Goal: Transaction & Acquisition: Purchase product/service

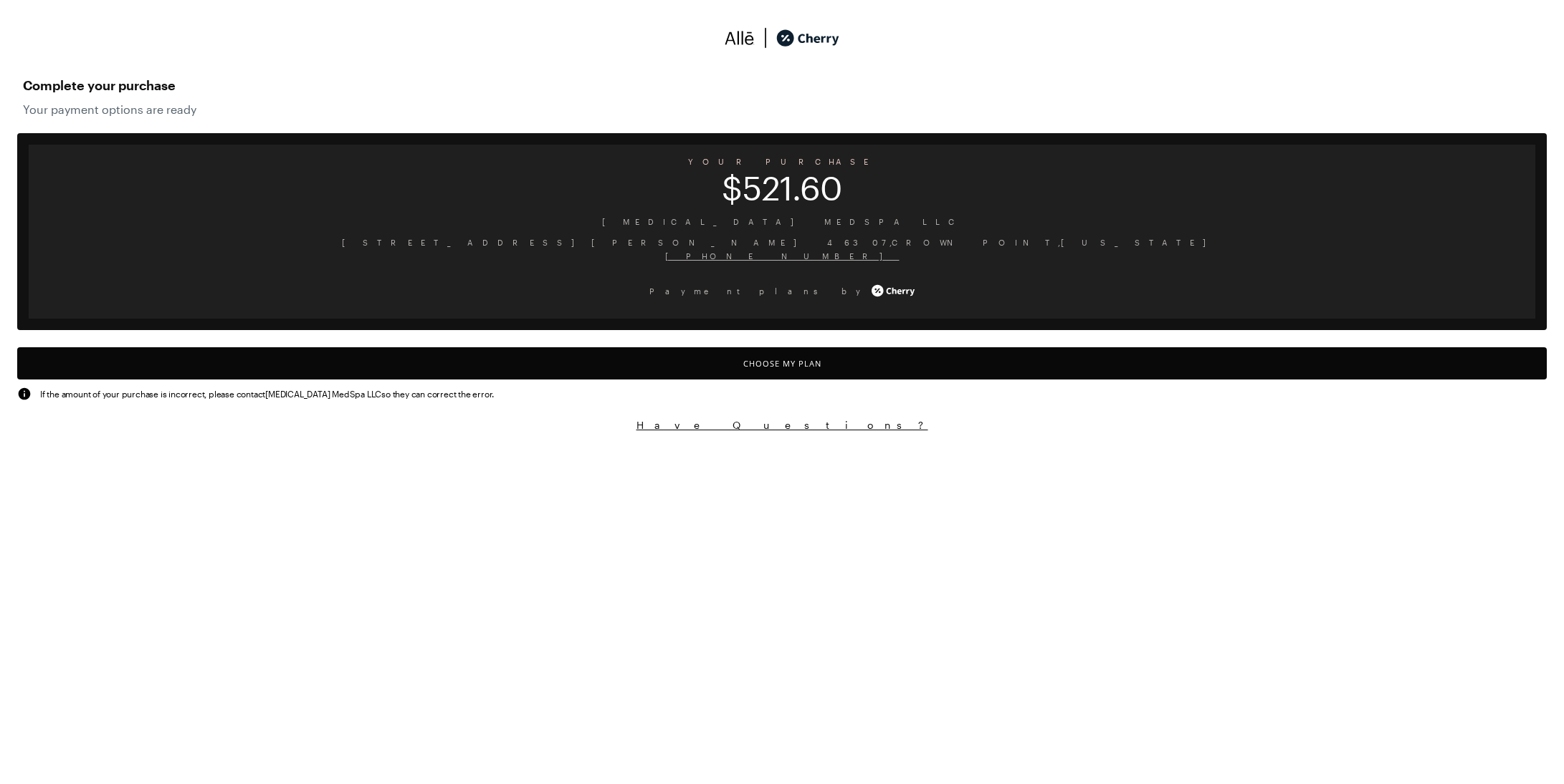
click at [781, 366] on button "Choose My Plan" at bounding box center [782, 363] width 1529 height 32
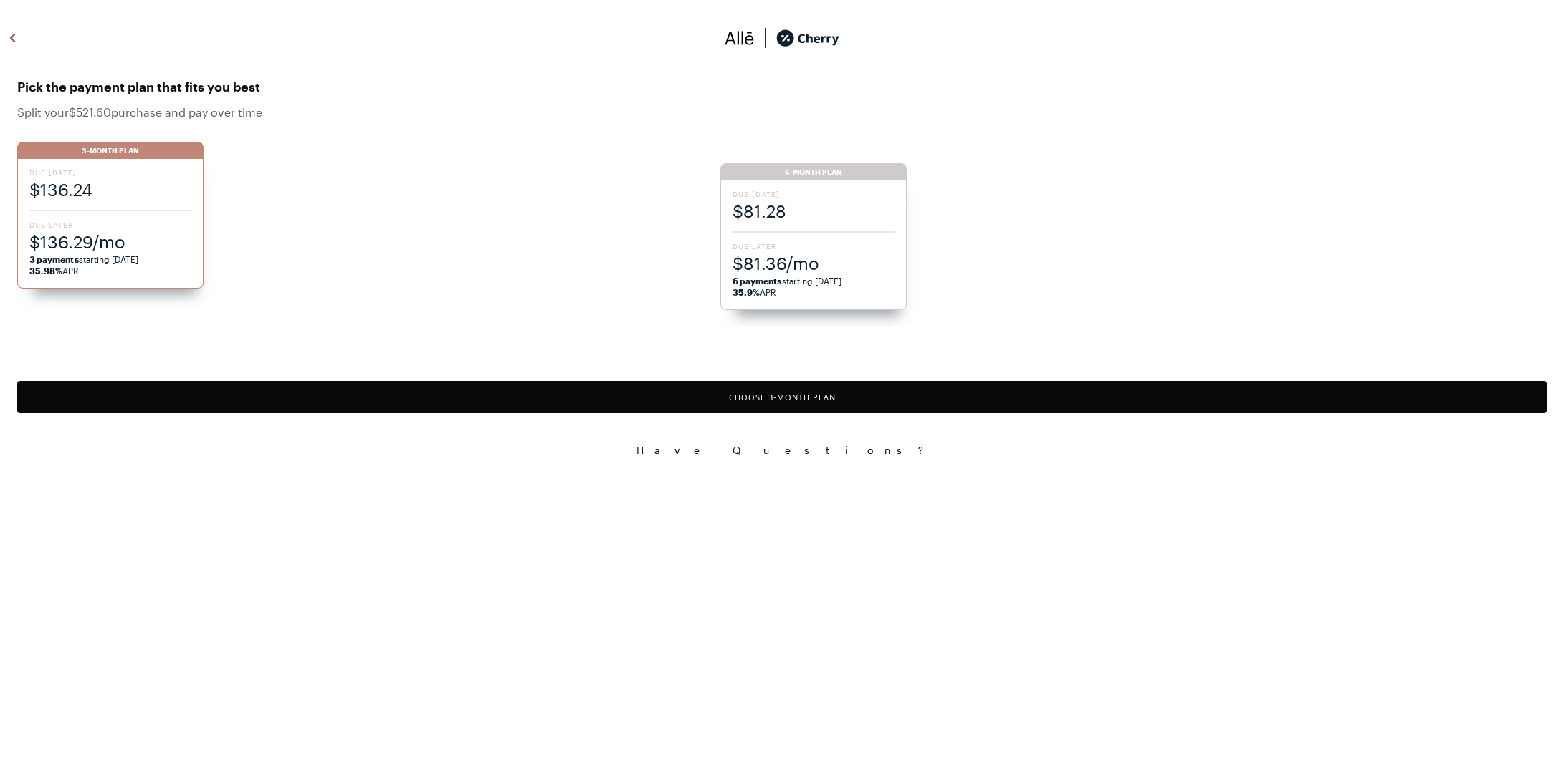
click at [792, 206] on span "$81.28" at bounding box center [813, 211] width 162 height 24
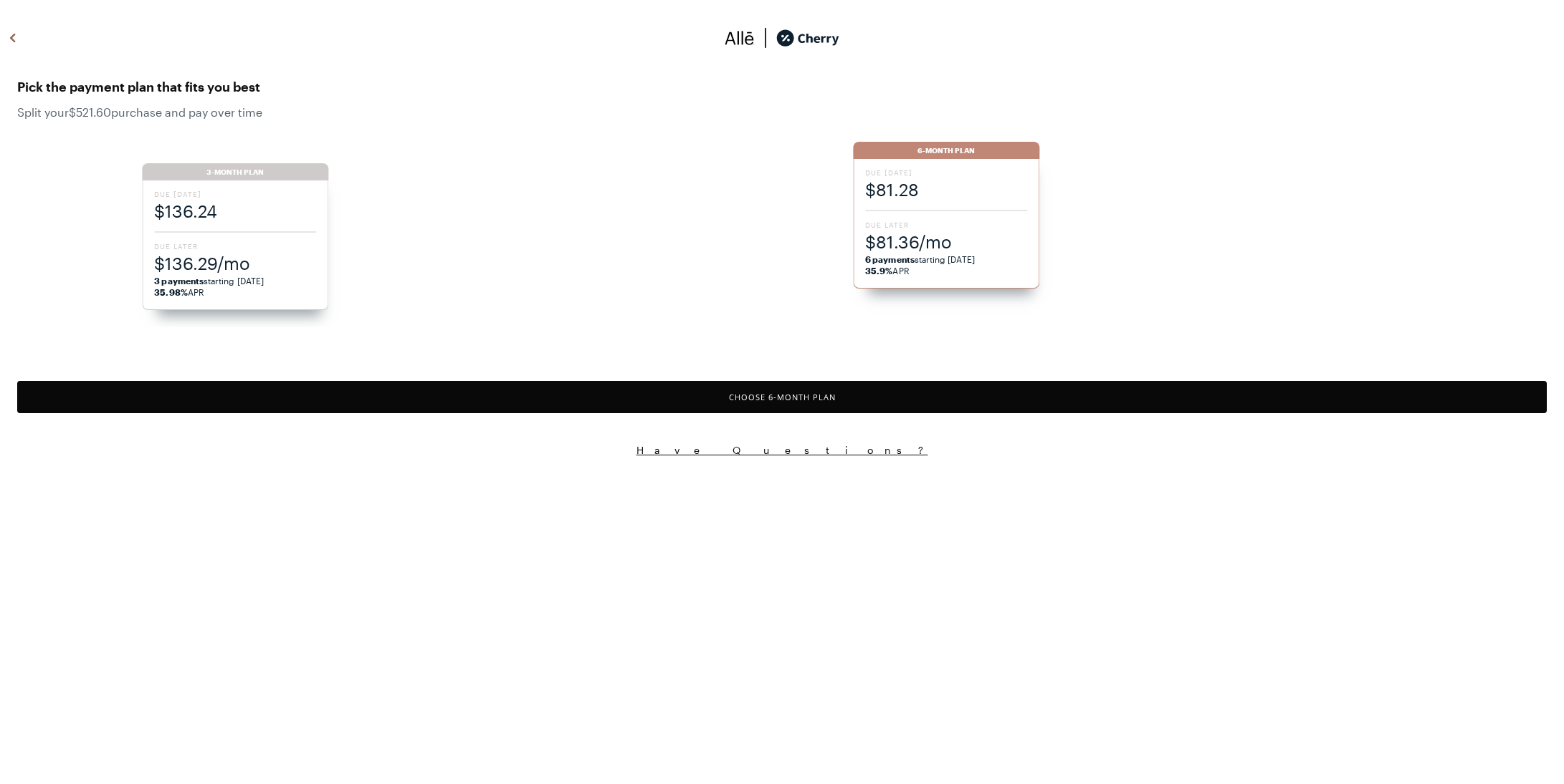
click at [813, 403] on button "Choose 6 -Month Plan" at bounding box center [782, 397] width 1529 height 32
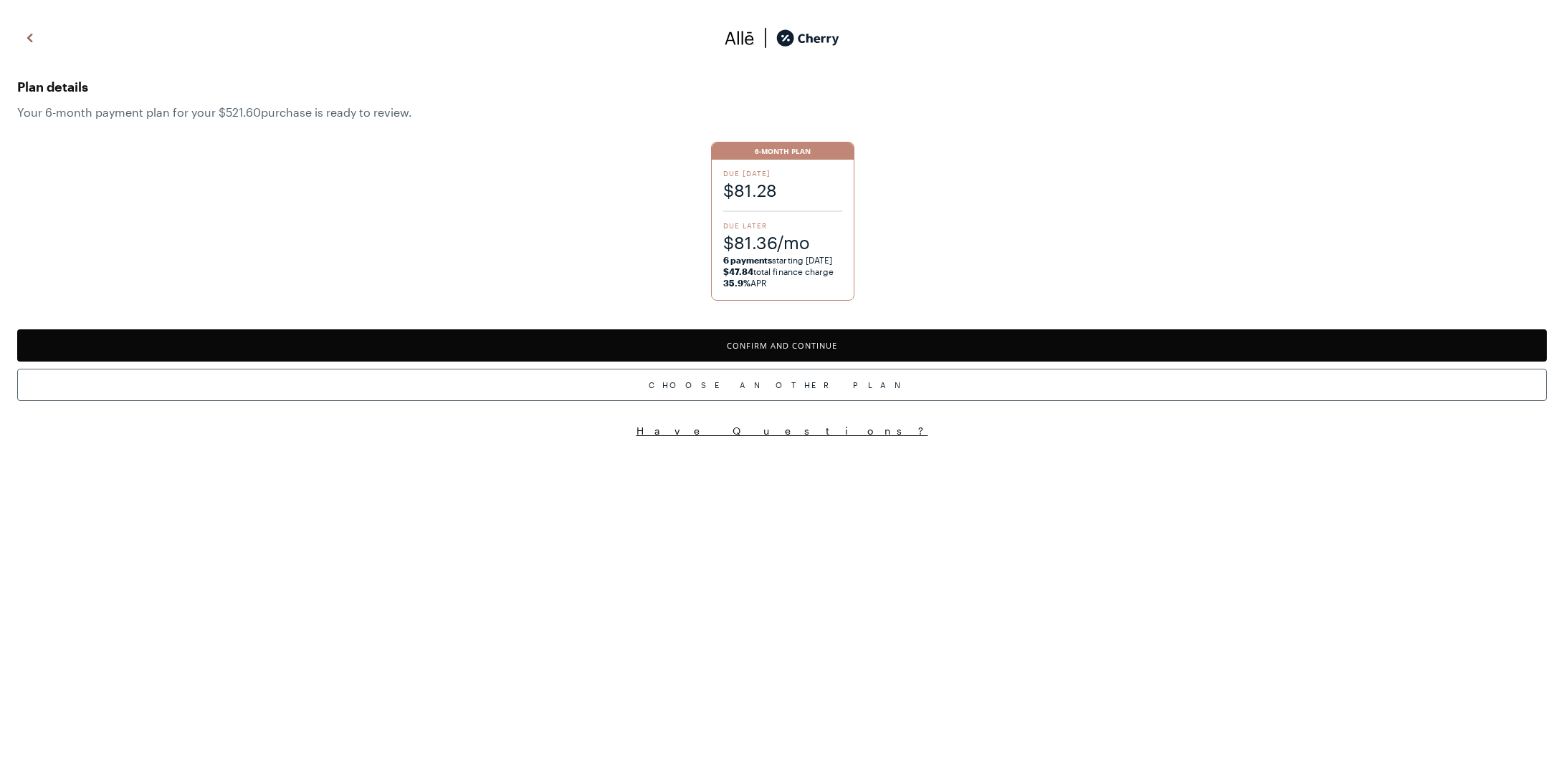
click at [848, 348] on button "Confirm and Continue" at bounding box center [782, 345] width 1529 height 32
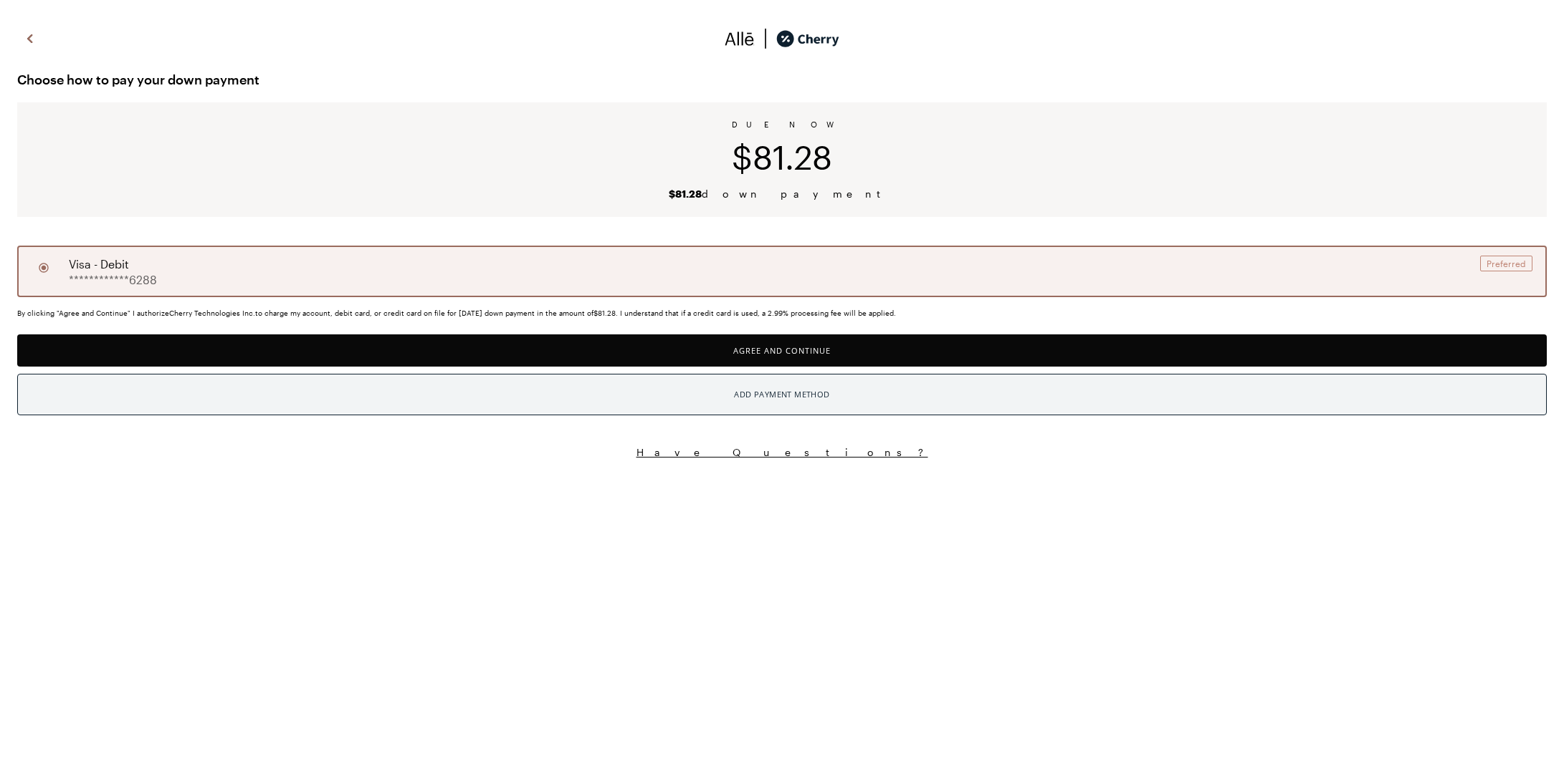
click at [810, 395] on div "Add Payment Method" at bounding box center [781, 395] width 95 height 19
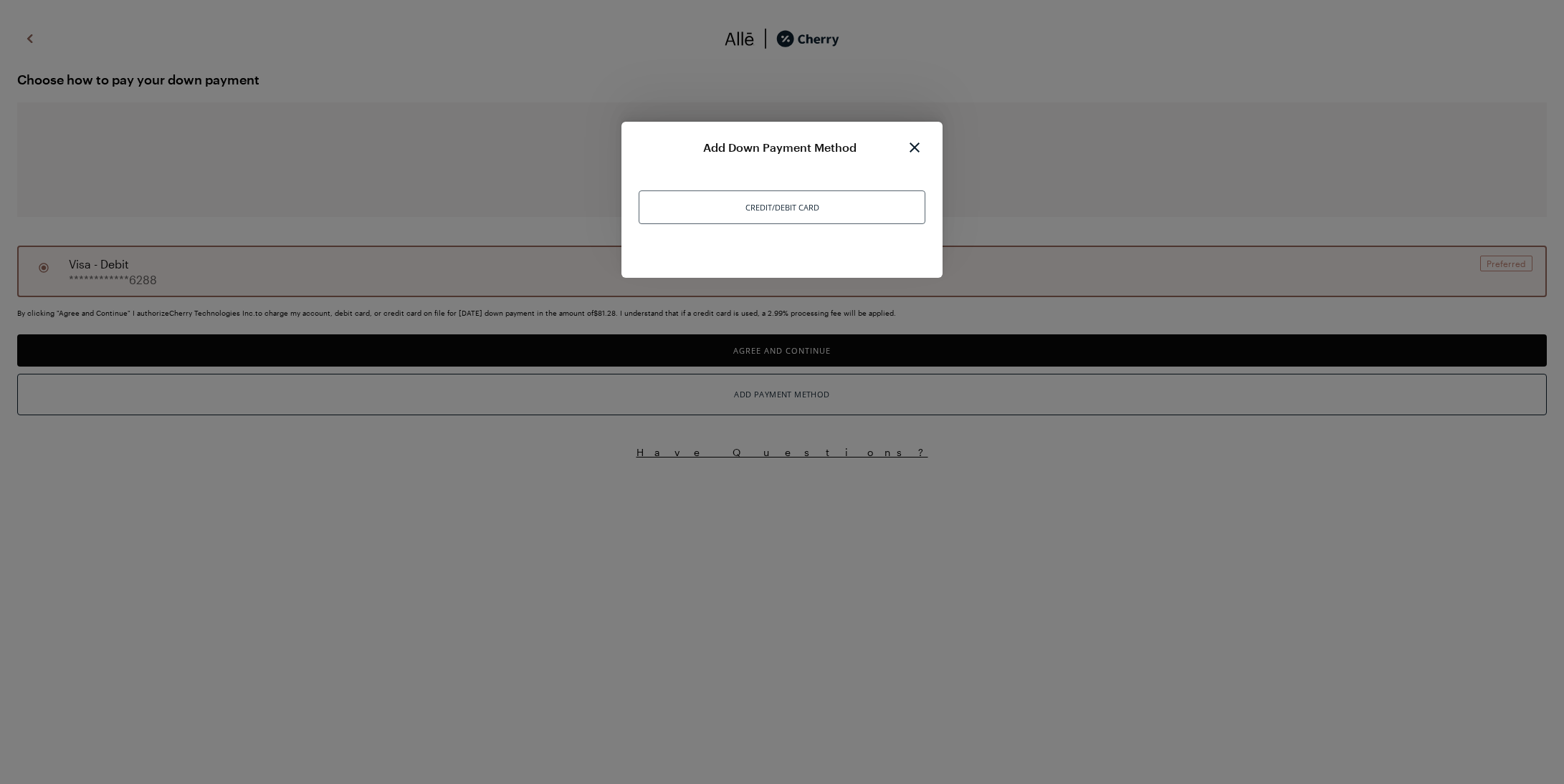
click at [813, 200] on div "Credit/Debit Card" at bounding box center [782, 207] width 286 height 34
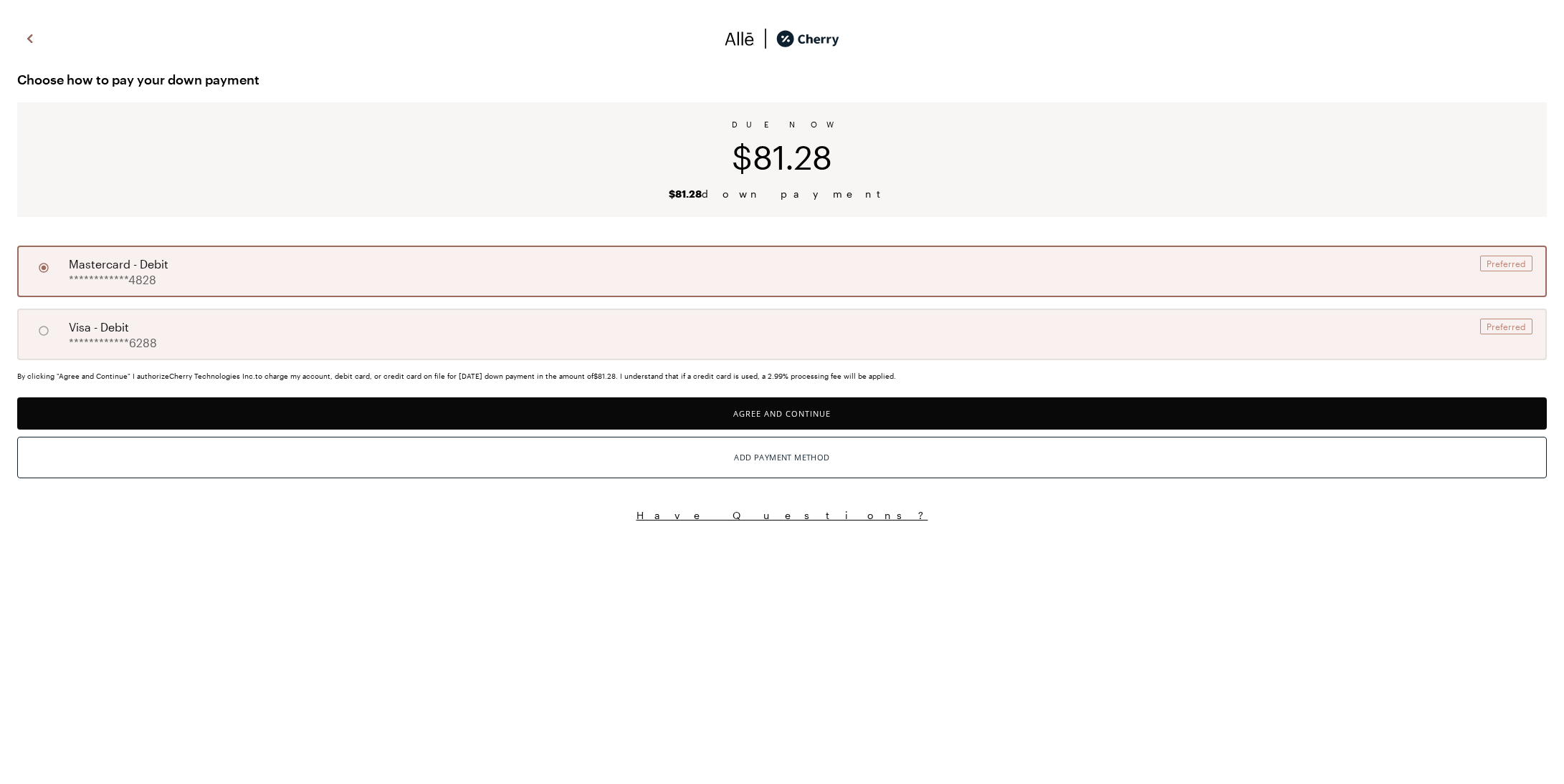
click at [843, 414] on button "Agree and Continue" at bounding box center [782, 414] width 1529 height 32
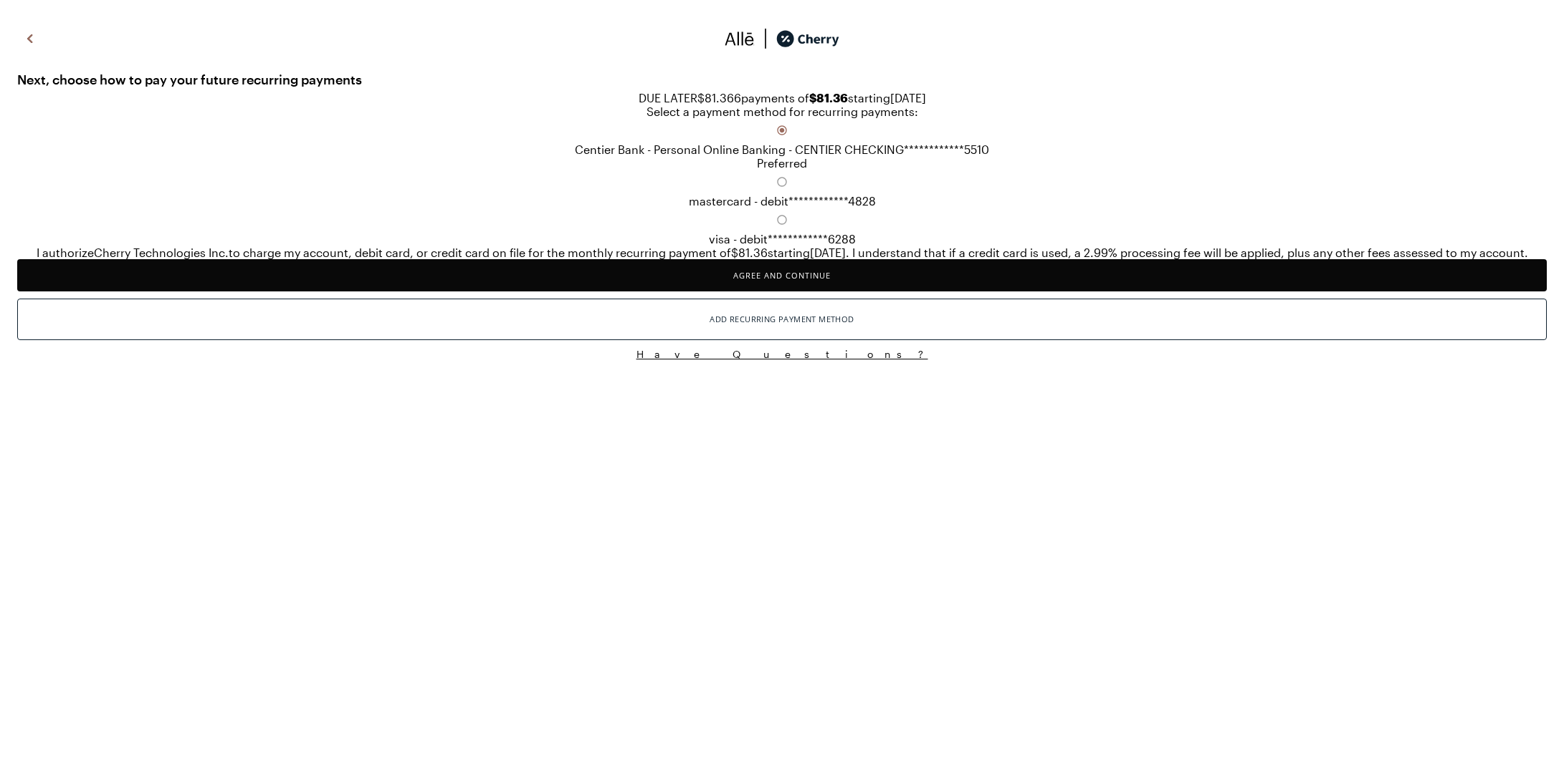
click at [651, 208] on div "**********" at bounding box center [782, 189] width 1529 height 38
radio input "false"
radio input "true"
click at [847, 292] on button "Agree and Continue" at bounding box center [782, 275] width 1529 height 32
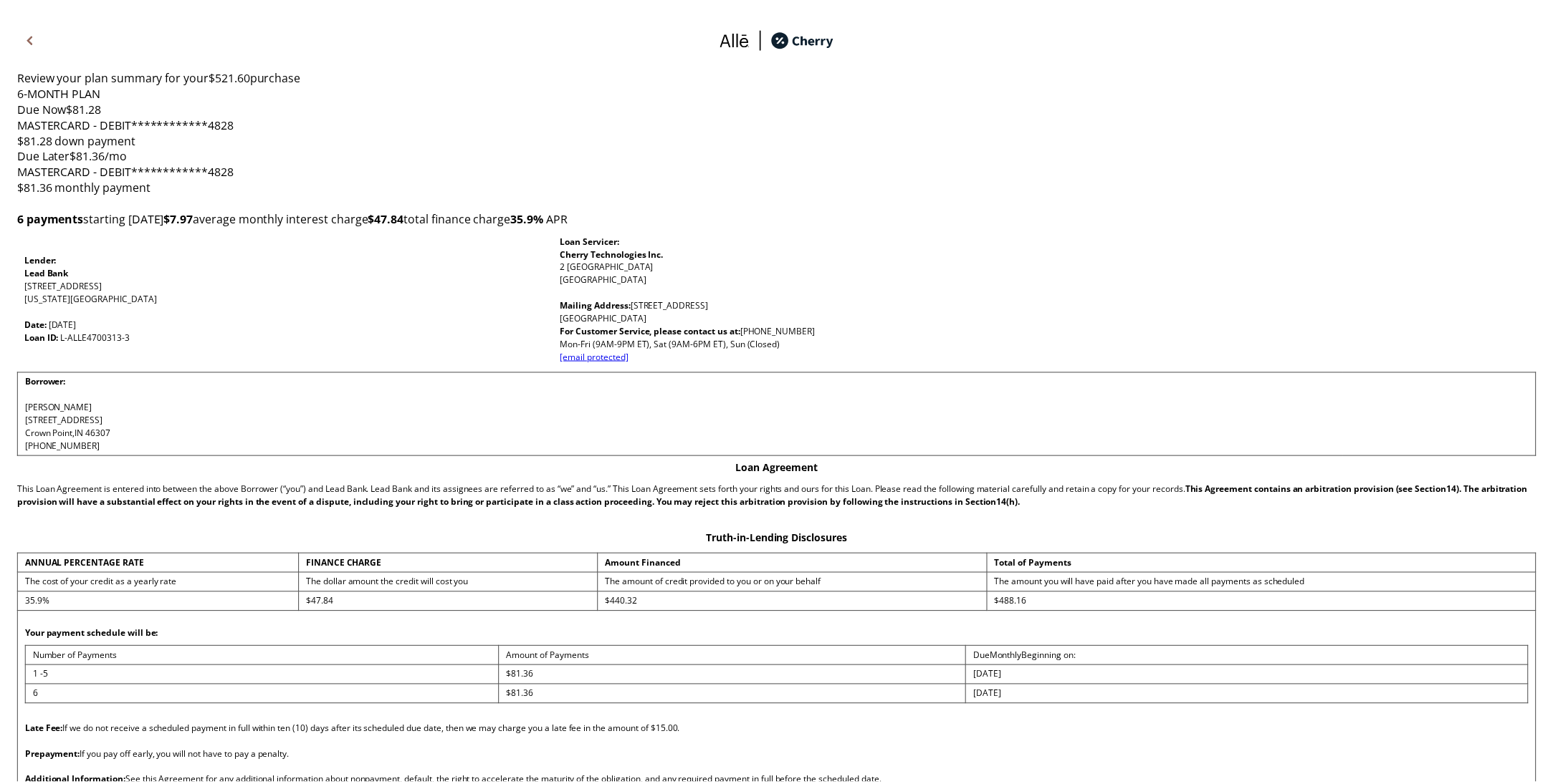
scroll to position [767, 0]
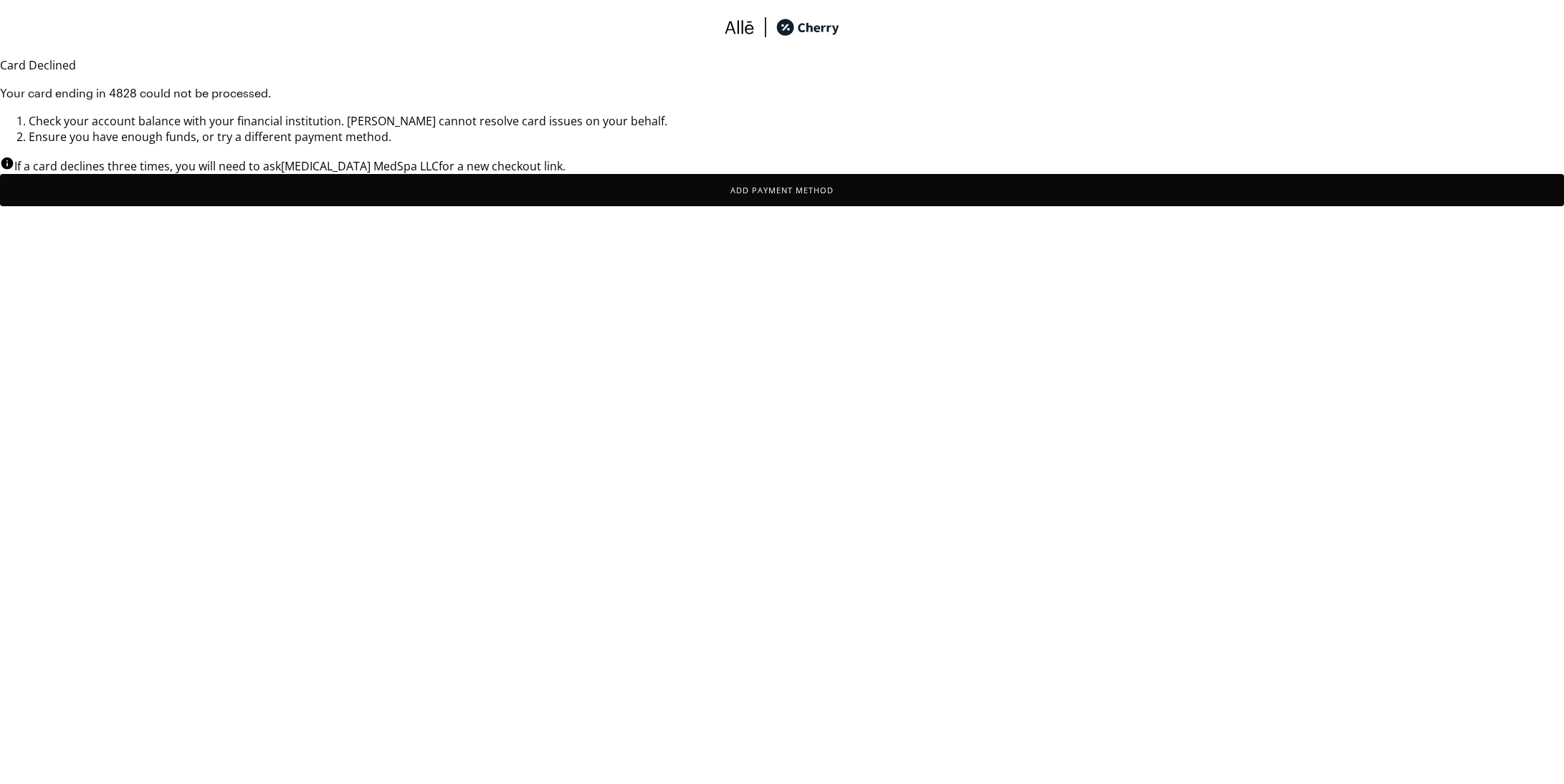
click at [826, 206] on button "Add Payment Method" at bounding box center [782, 190] width 1564 height 32
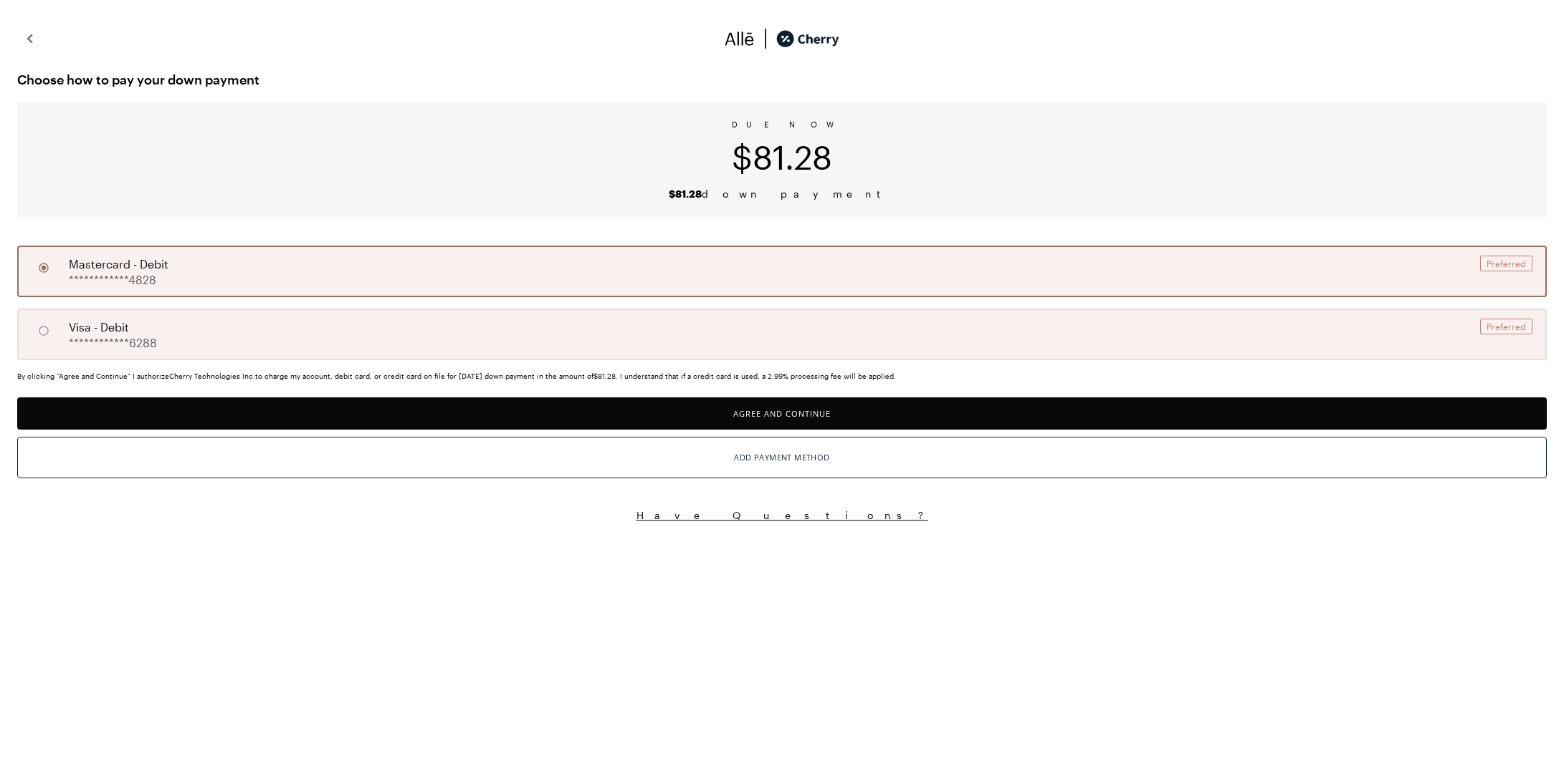
click at [655, 270] on div "**********" at bounding box center [782, 271] width 1529 height 52
click at [798, 420] on button "Agree and Continue" at bounding box center [782, 414] width 1529 height 32
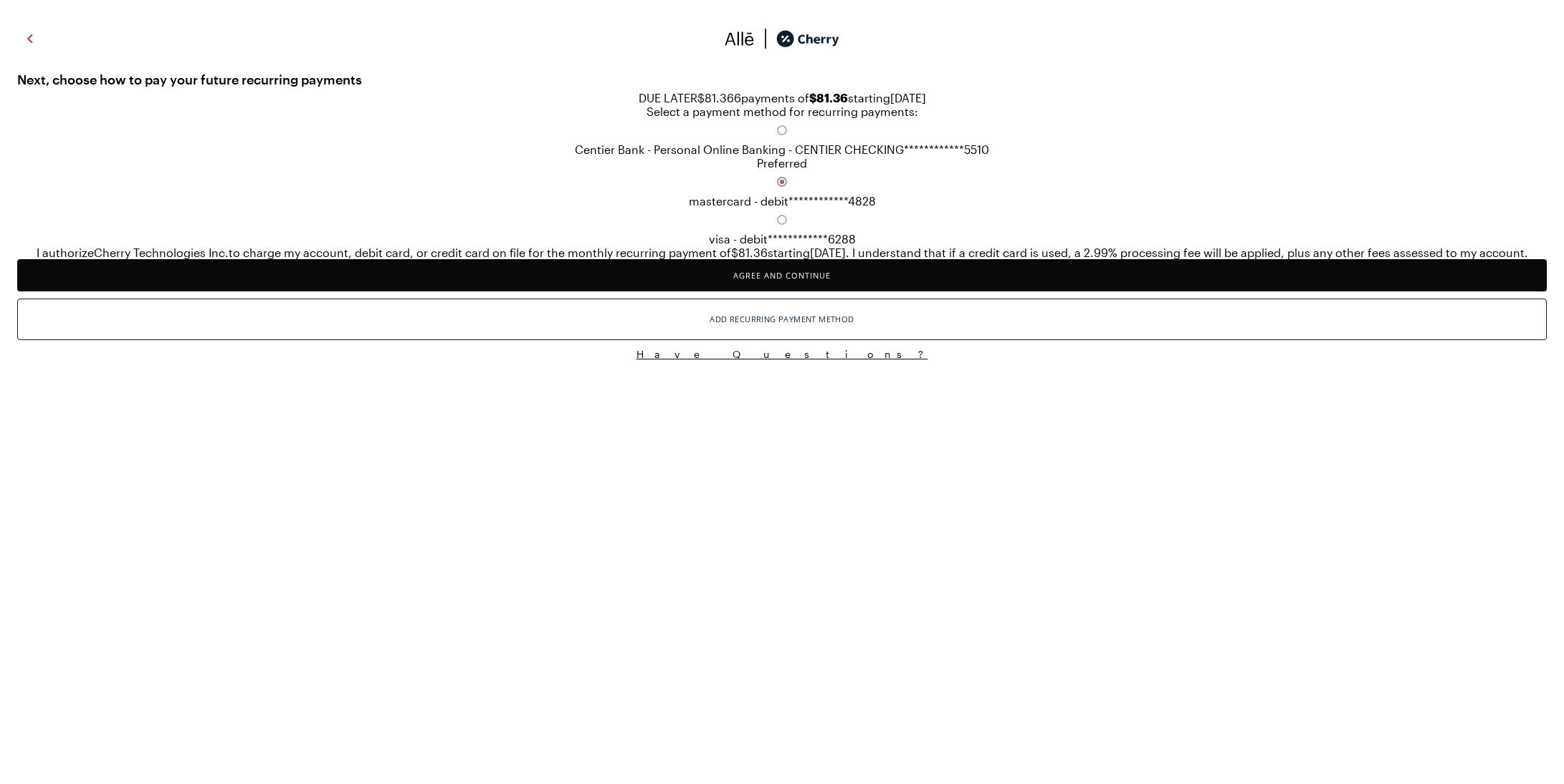
click at [797, 292] on button "Agree and Continue" at bounding box center [782, 275] width 1529 height 32
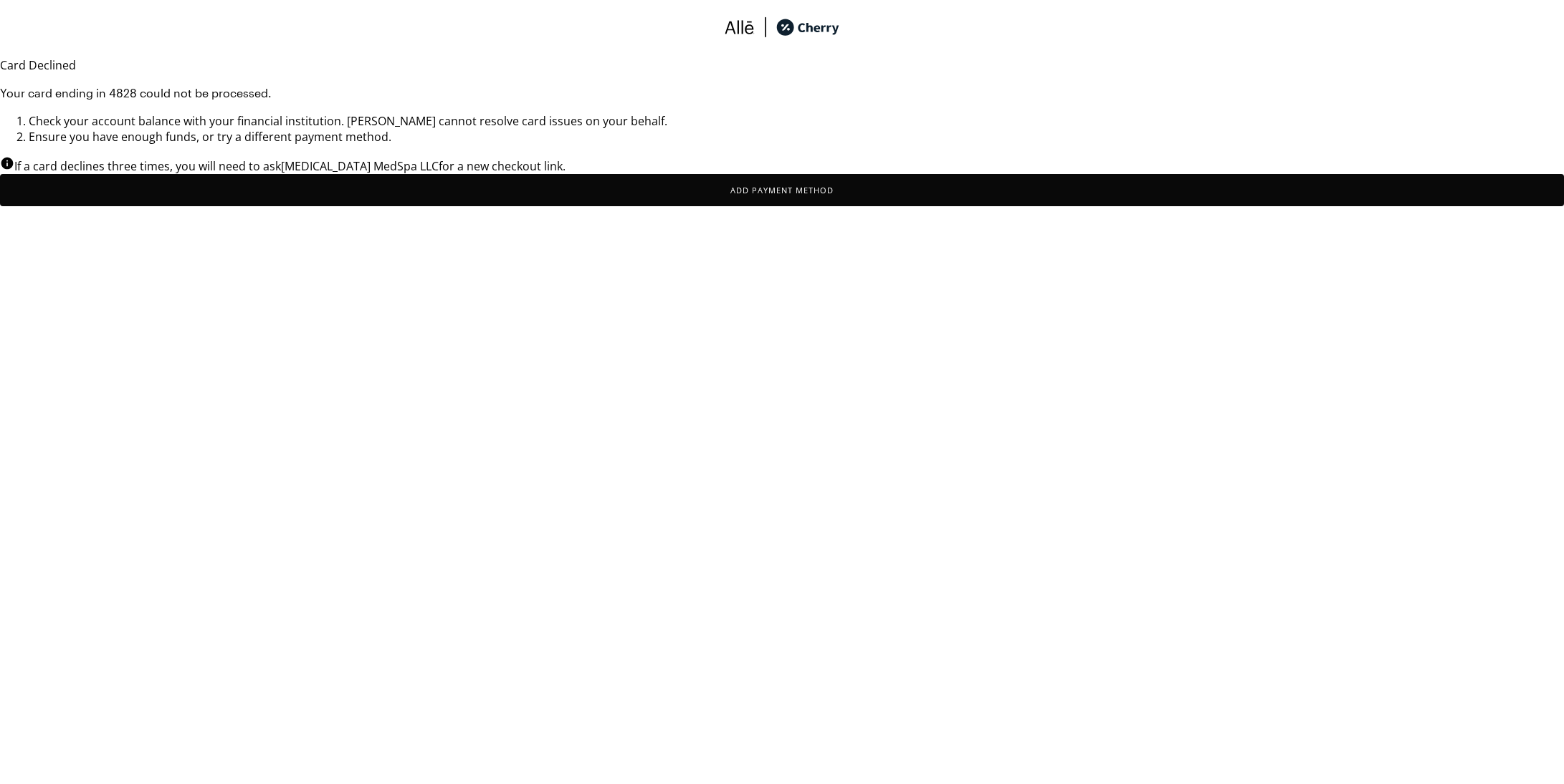
click at [740, 38] on img at bounding box center [740, 27] width 30 height 21
click at [463, 206] on button "Add Payment Method" at bounding box center [782, 190] width 1564 height 32
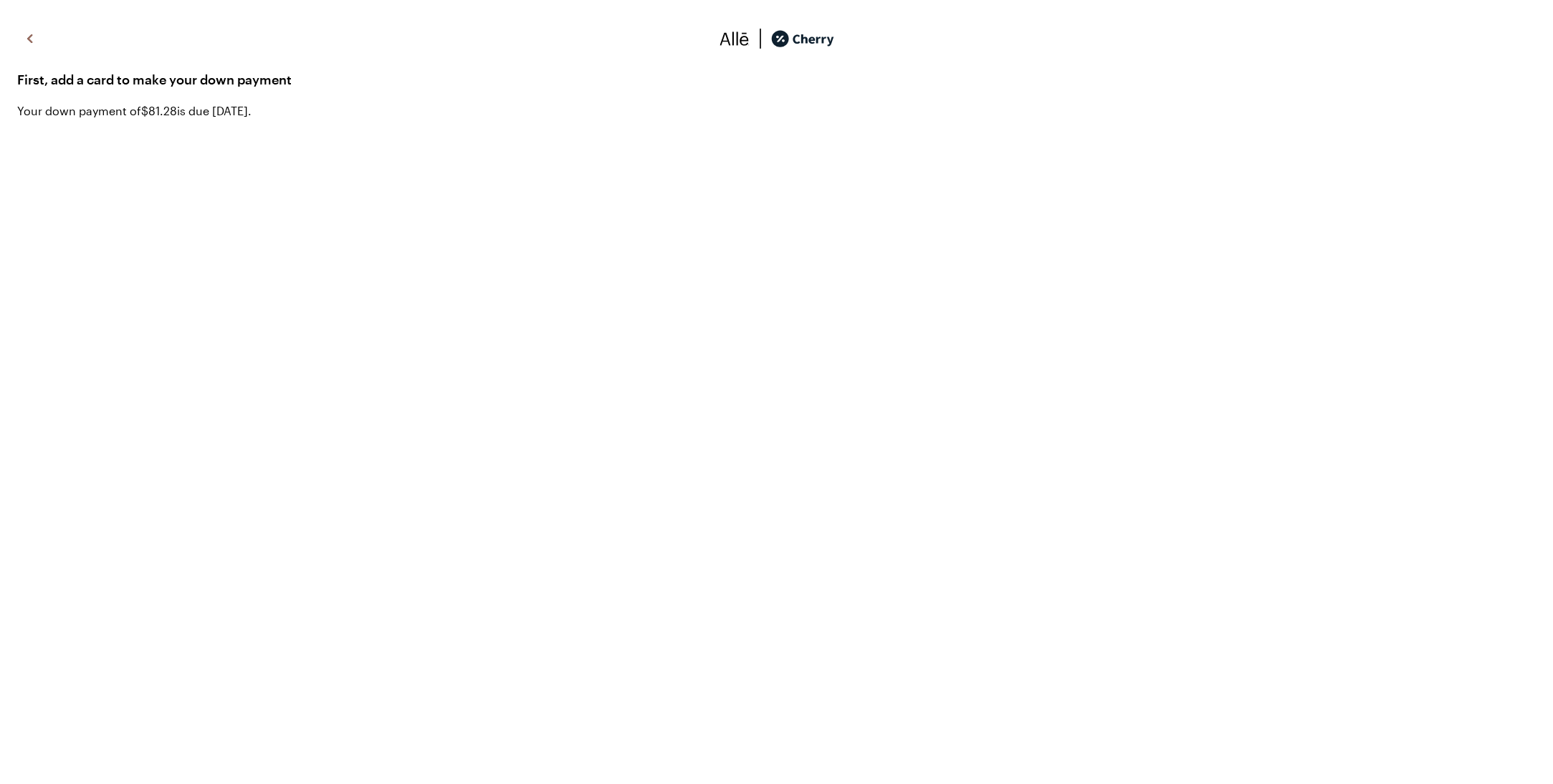
click at [21, 36] on img at bounding box center [30, 39] width 17 height 21
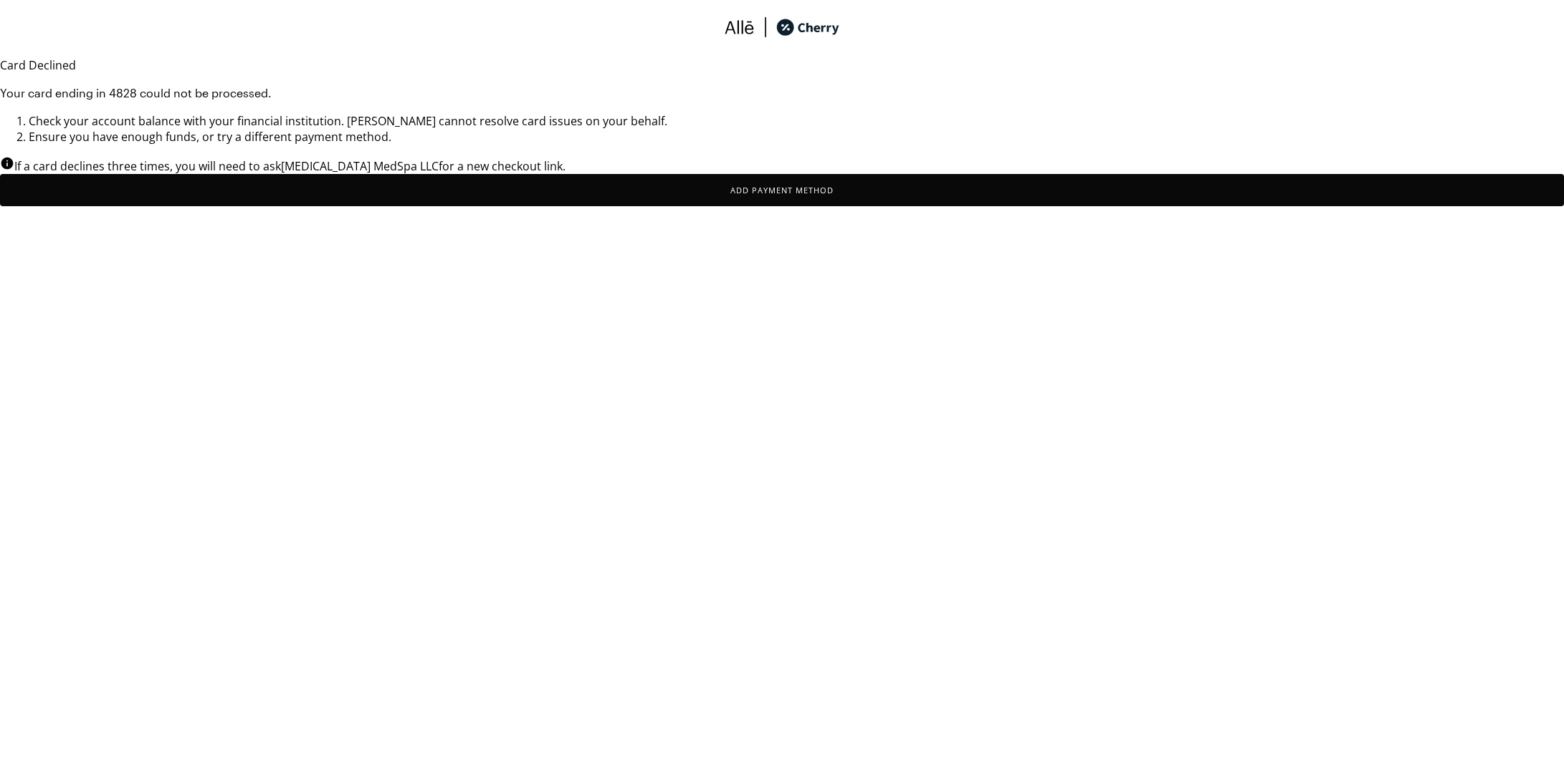
click at [26, 35] on header at bounding box center [782, 28] width 1564 height 57
click at [752, 101] on div "Your card ending in 4828 could not be processed. Check your account balance wit…" at bounding box center [782, 114] width 1564 height 61
click at [747, 33] on img at bounding box center [740, 27] width 30 height 21
click at [812, 35] on img at bounding box center [807, 27] width 63 height 21
click at [1097, 206] on button "Add Payment Method" at bounding box center [782, 190] width 1564 height 32
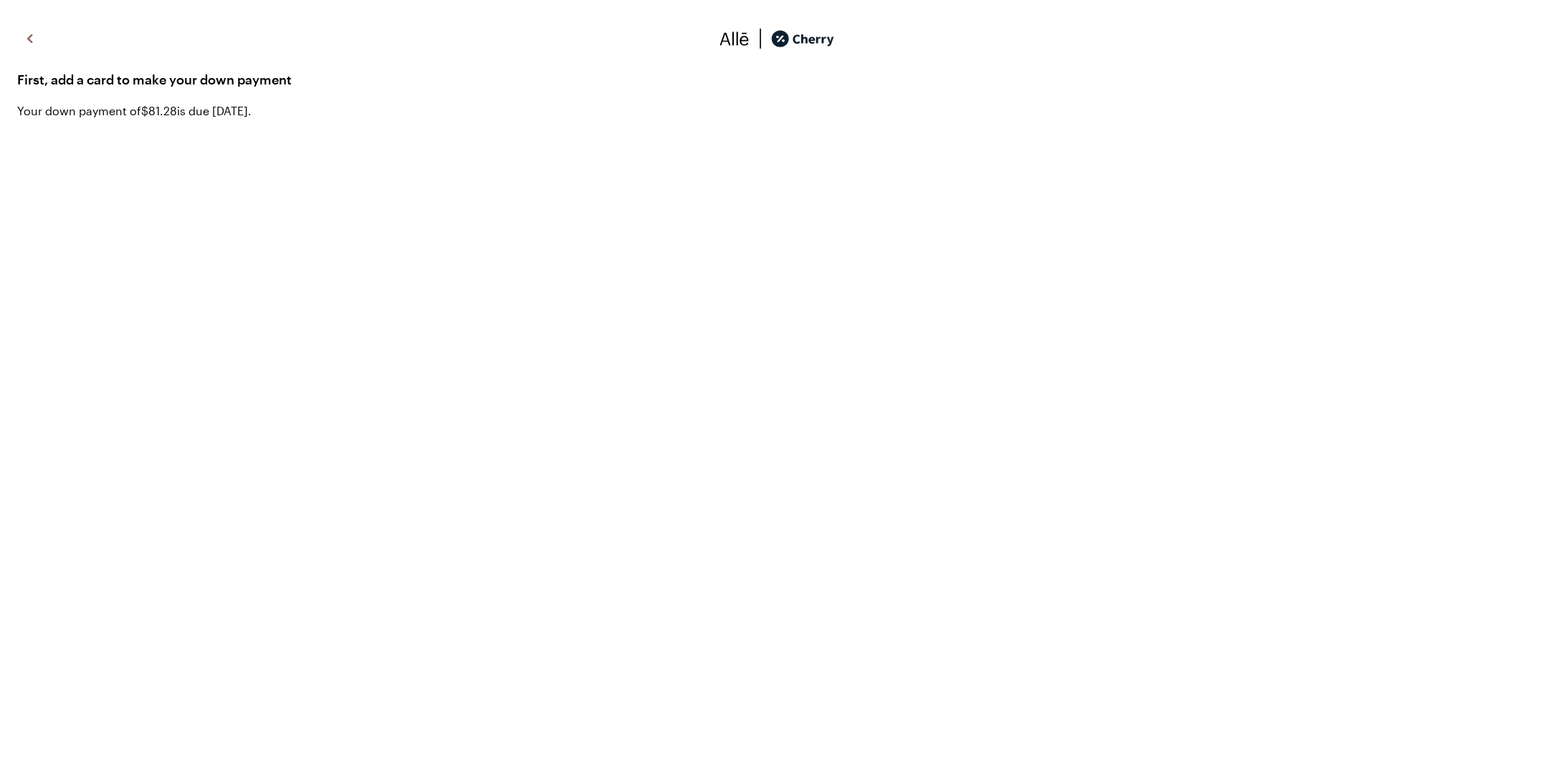
drag, startPoint x: 765, startPoint y: 38, endPoint x: 717, endPoint y: 38, distance: 48.0
click at [765, 38] on img at bounding box center [760, 39] width 21 height 21
click at [710, 38] on div at bounding box center [777, 40] width 760 height 24
click at [149, 114] on span "Your down payment of $81.28 is due [DATE]." at bounding box center [776, 111] width 1518 height 17
click at [153, 116] on span "Your down payment of $81.28 is due [DATE]." at bounding box center [776, 111] width 1518 height 17
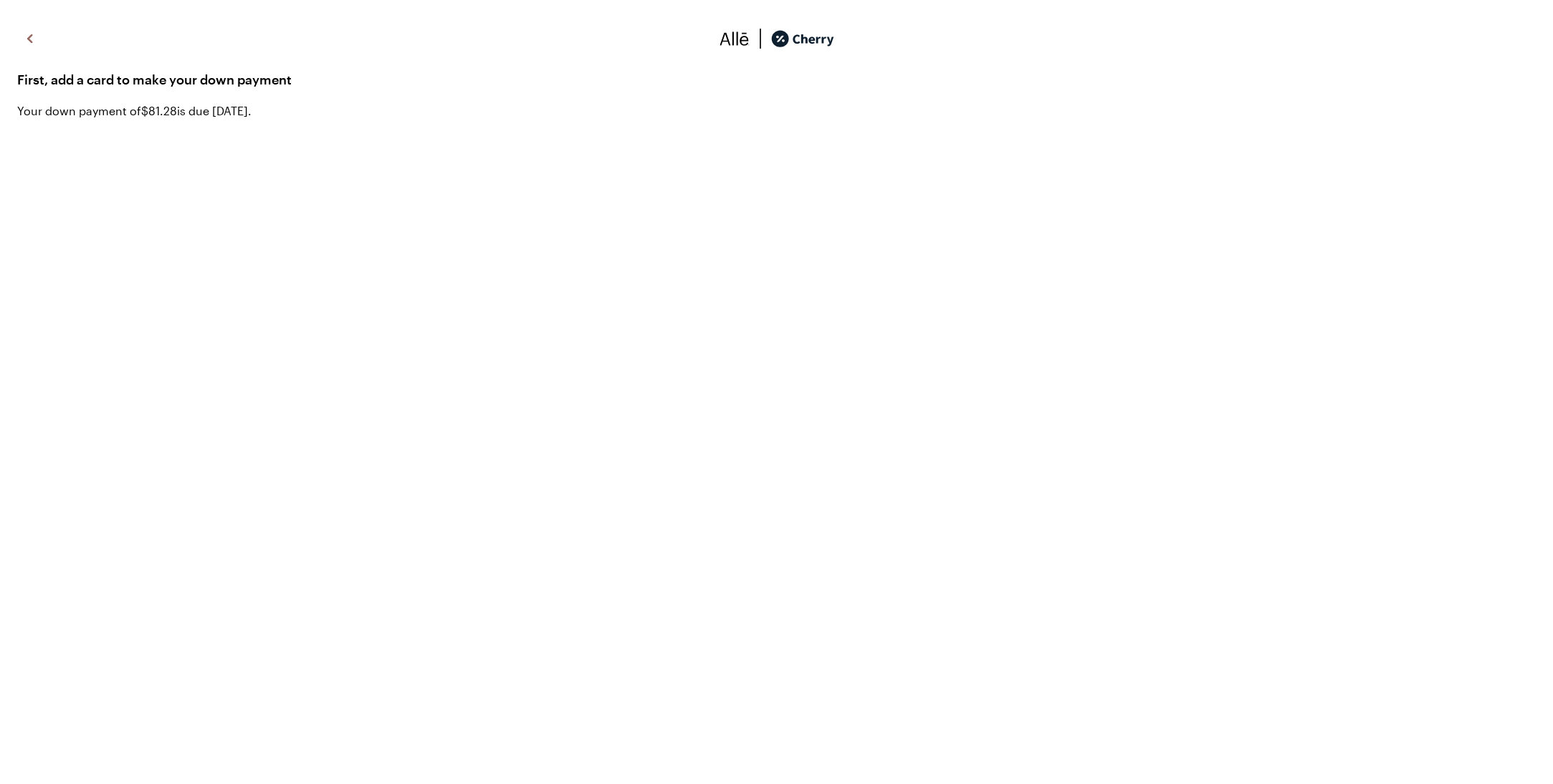
click at [155, 116] on span "Your down payment of $81.28 is due [DATE]." at bounding box center [776, 111] width 1518 height 17
click at [157, 116] on span "Your down payment of $81.28 is due [DATE]." at bounding box center [776, 111] width 1518 height 17
click at [741, 44] on img at bounding box center [735, 39] width 30 height 21
click at [821, 41] on img at bounding box center [802, 39] width 63 height 21
click at [28, 39] on img at bounding box center [30, 39] width 17 height 21
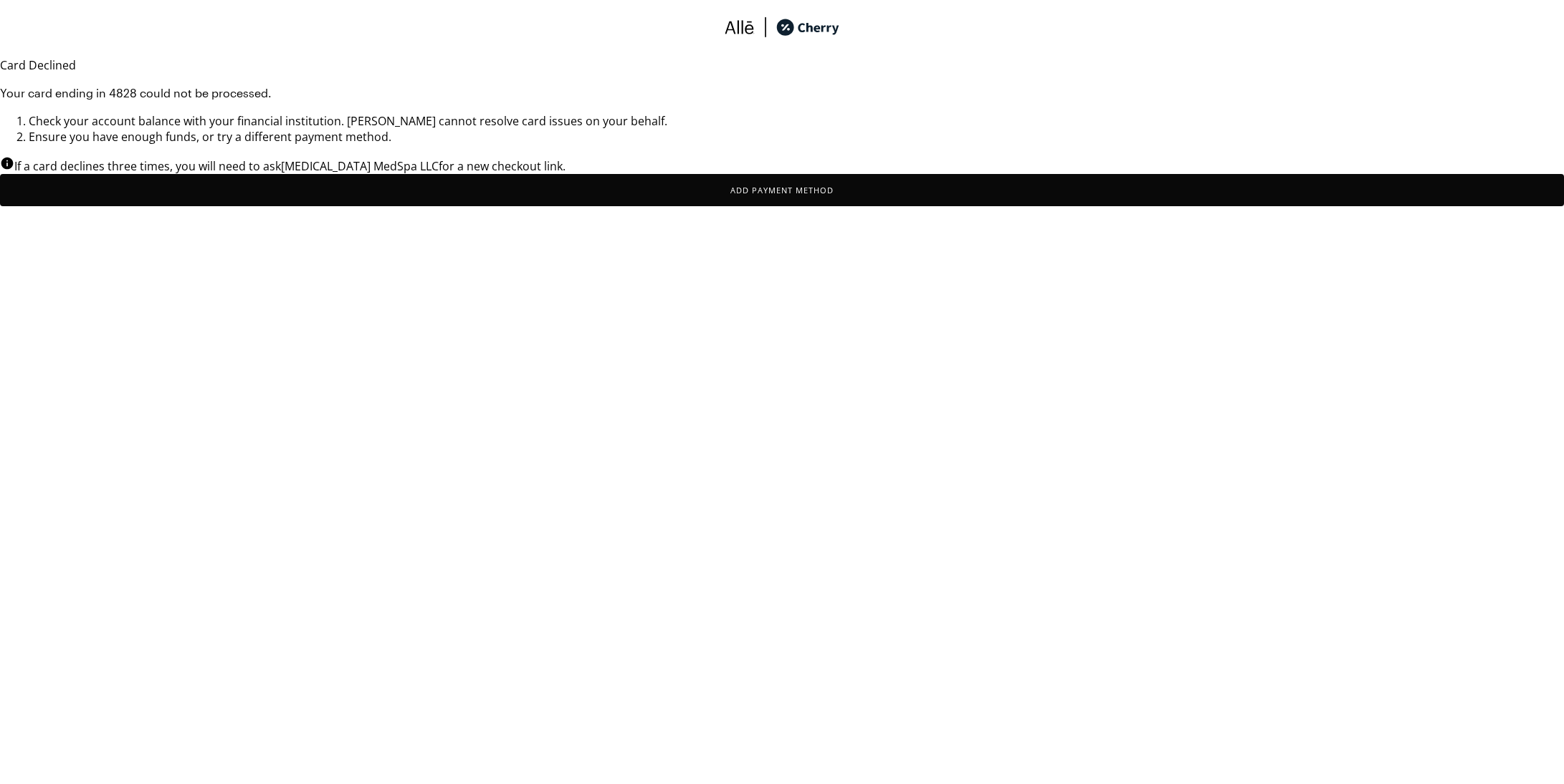
click at [28, 39] on header at bounding box center [782, 28] width 1564 height 57
click at [797, 206] on button "Add Payment Method" at bounding box center [782, 190] width 1564 height 32
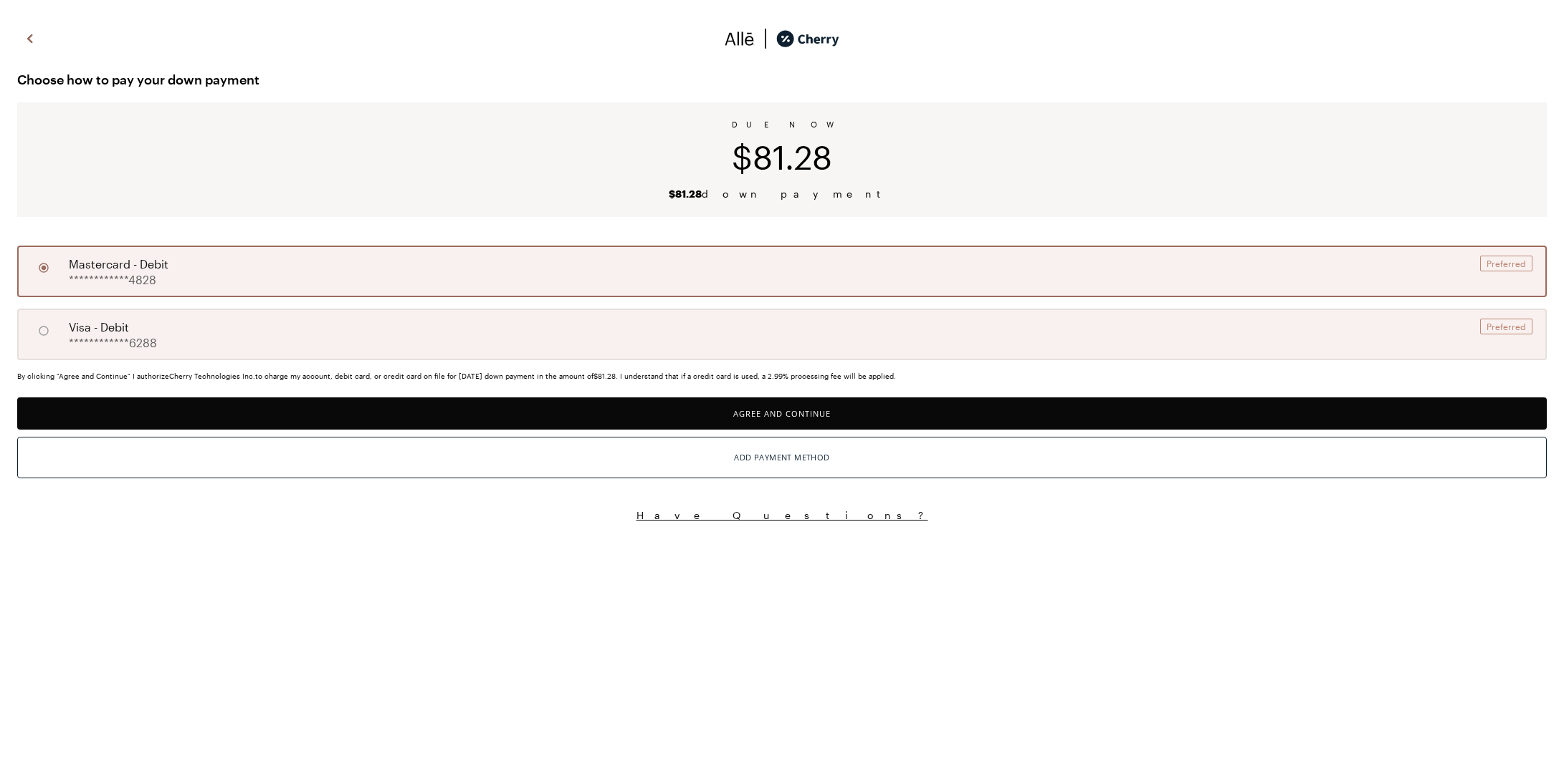
click at [861, 410] on button "Agree and Continue" at bounding box center [782, 414] width 1529 height 32
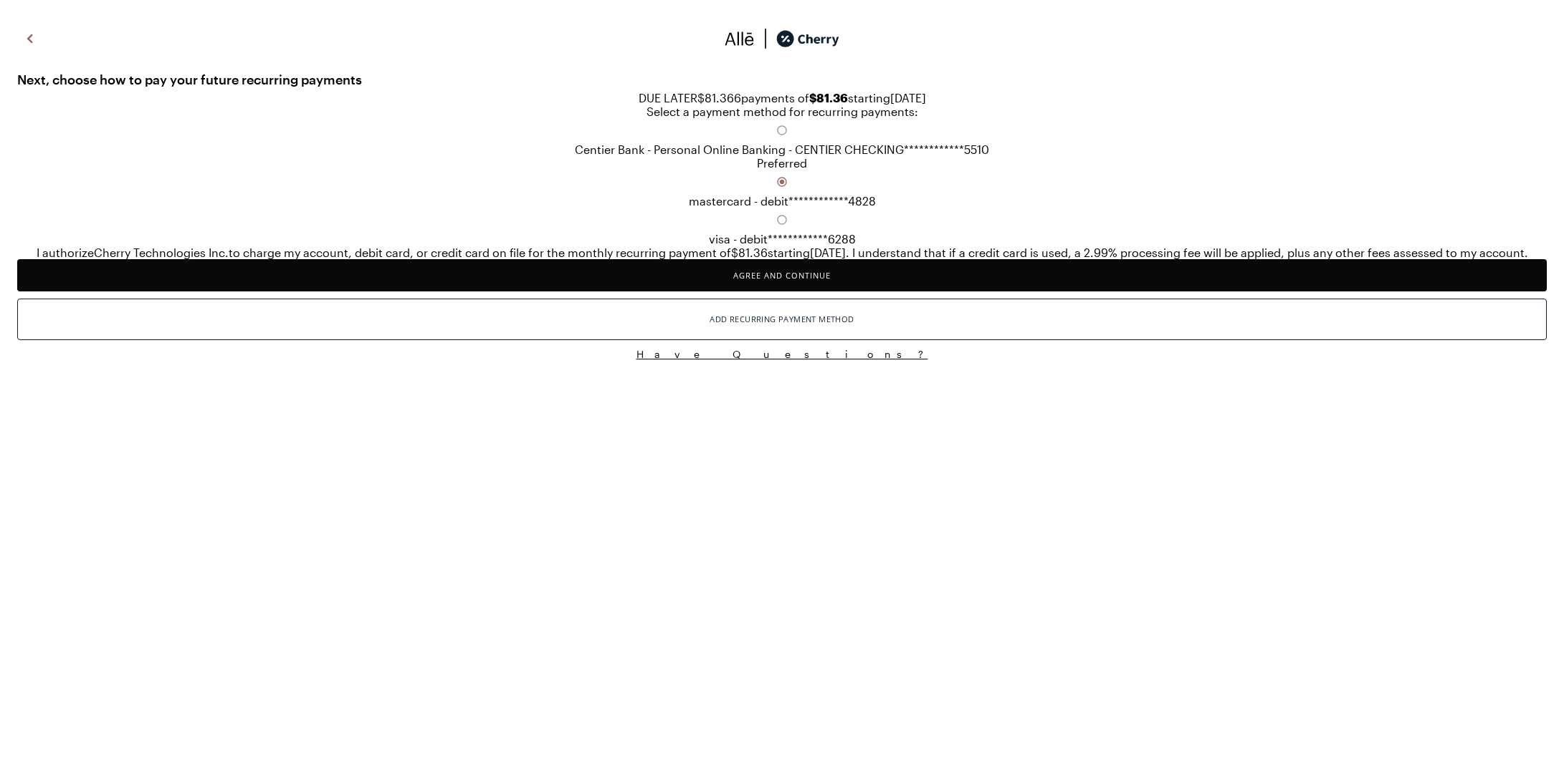
click at [846, 292] on button "Agree and Continue" at bounding box center [782, 275] width 1529 height 32
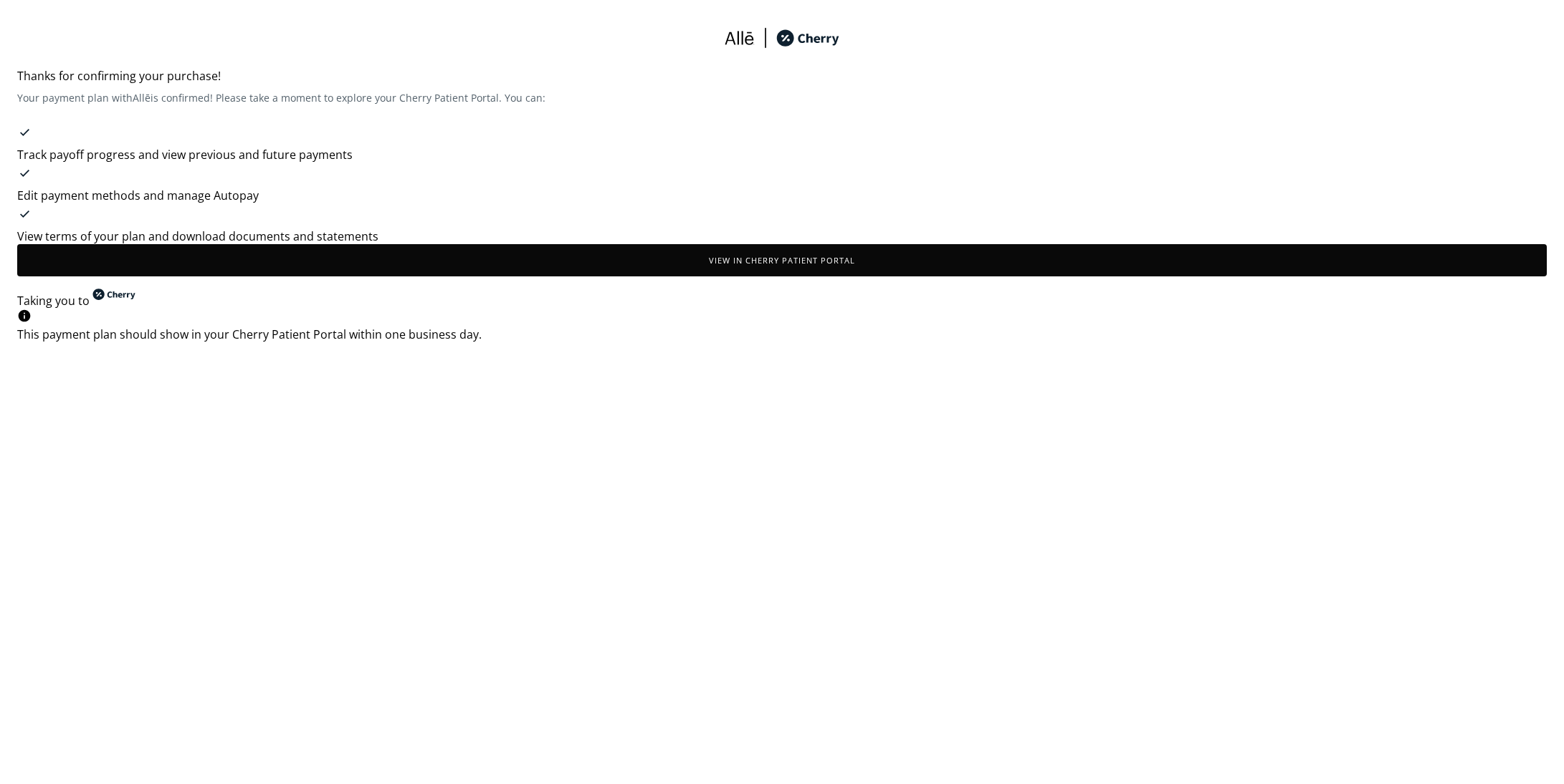
click at [784, 277] on button "View in Cherry patient portal" at bounding box center [782, 260] width 1529 height 32
